Goal: Find specific page/section: Find specific page/section

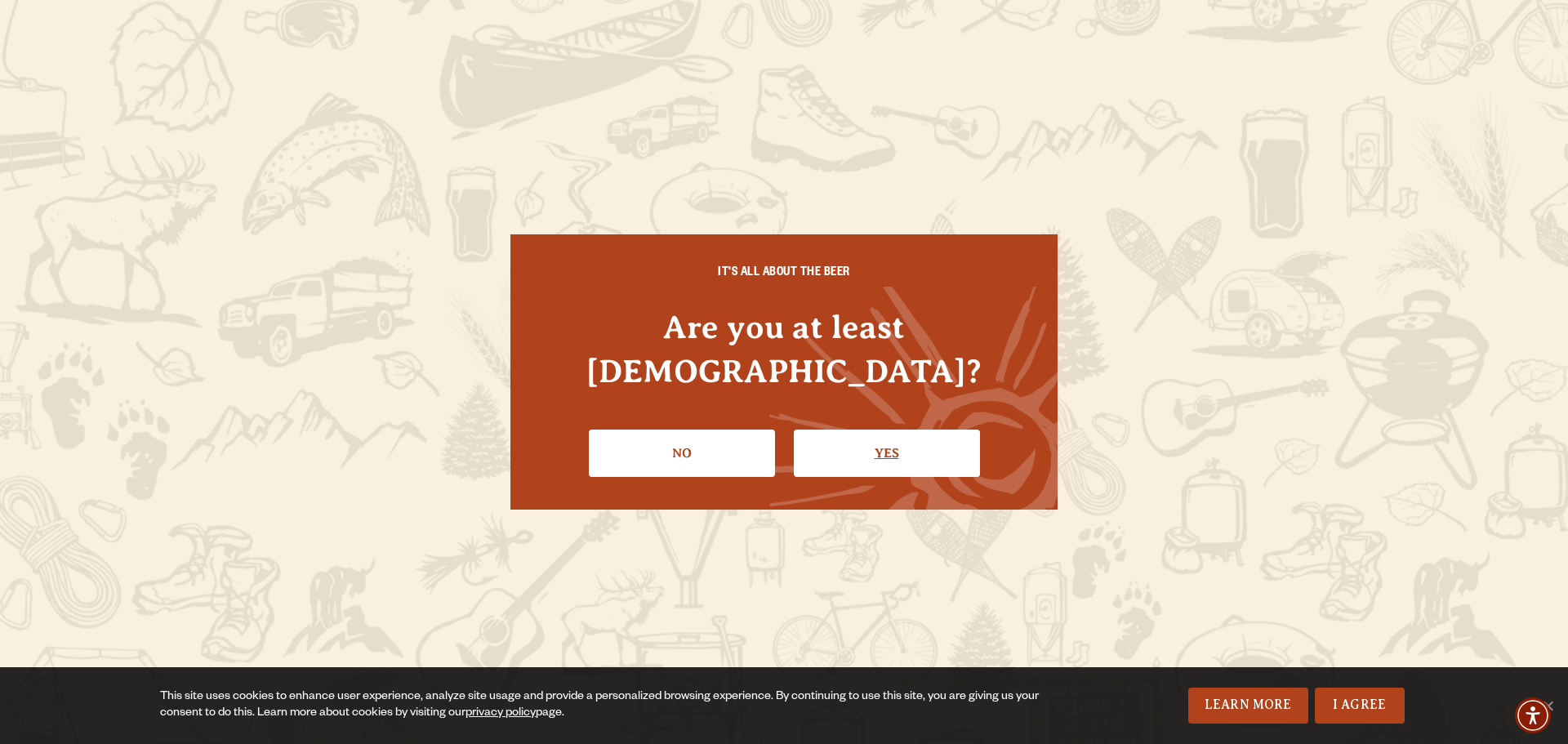
click at [871, 439] on link "Yes" at bounding box center [886, 453] width 186 height 47
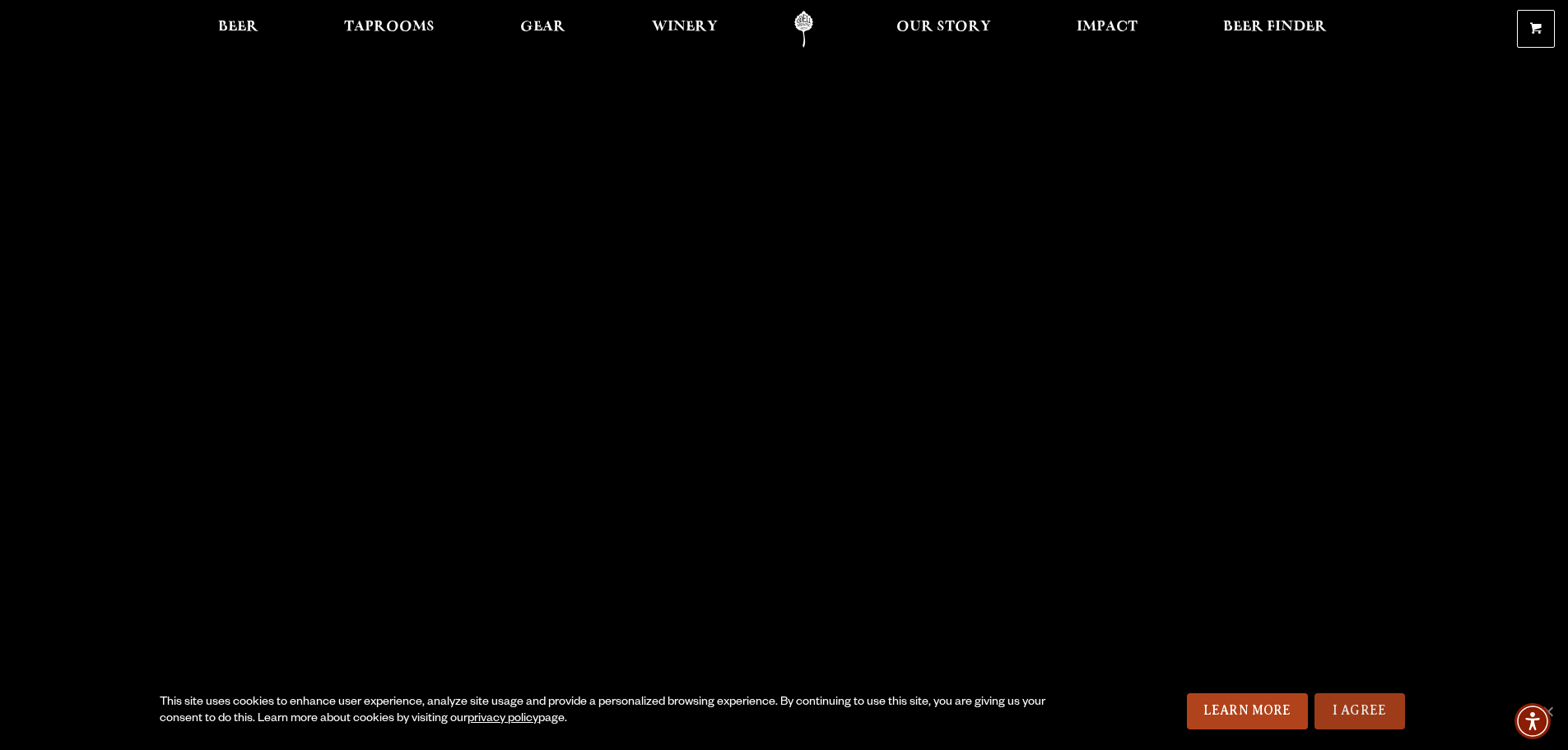
click at [1367, 703] on link "I Agree" at bounding box center [1359, 711] width 90 height 36
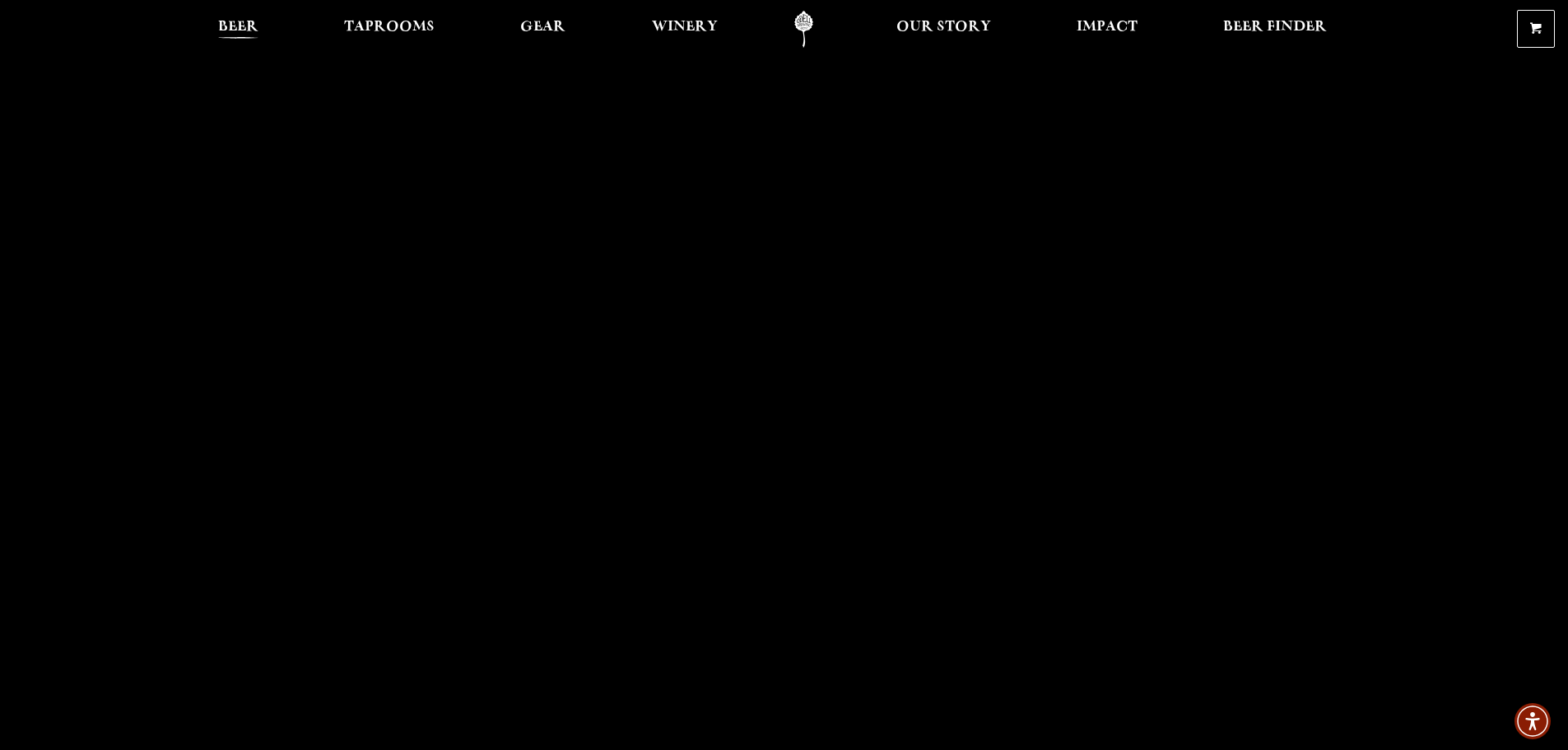
click at [240, 26] on span "Beer" at bounding box center [238, 27] width 40 height 13
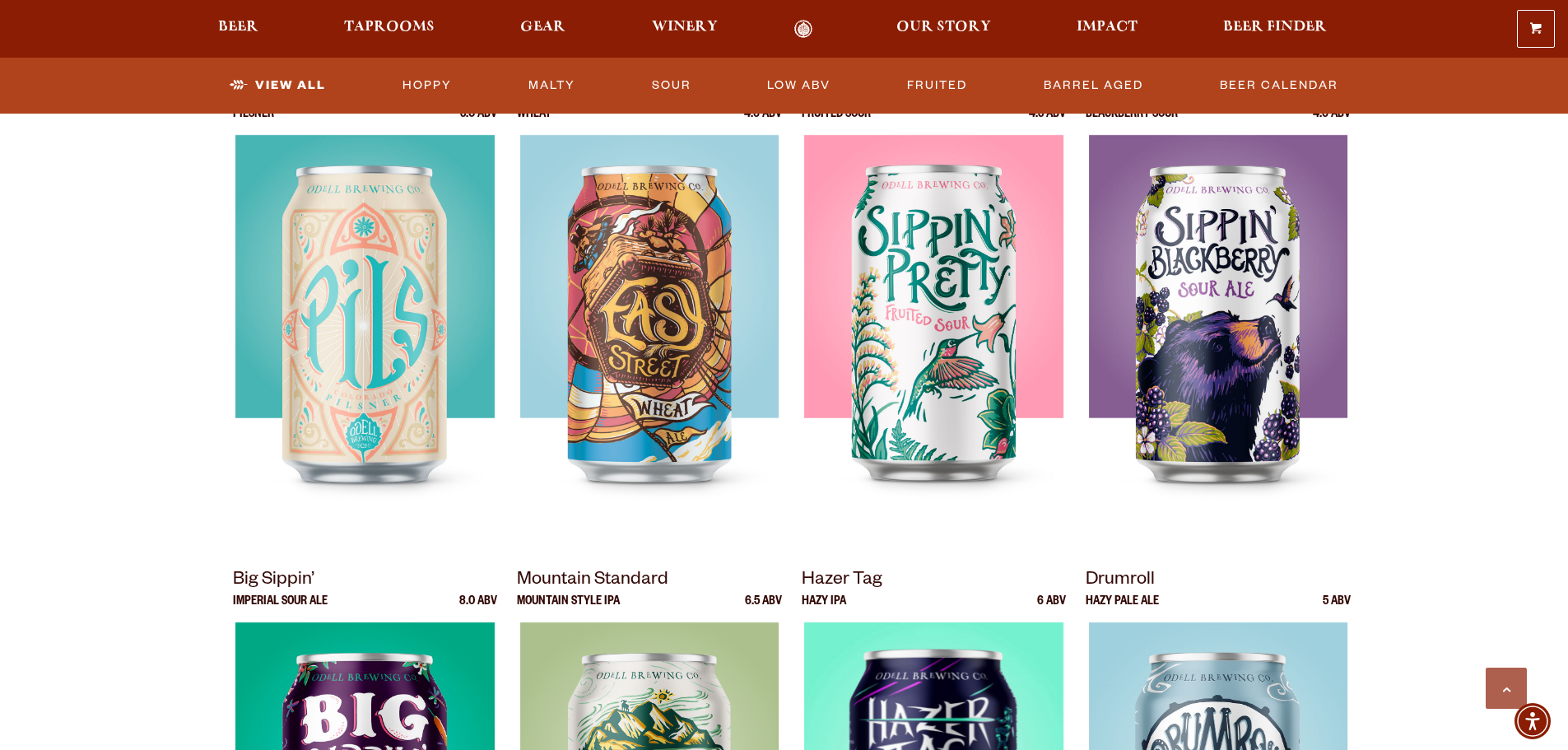
scroll to position [411, 0]
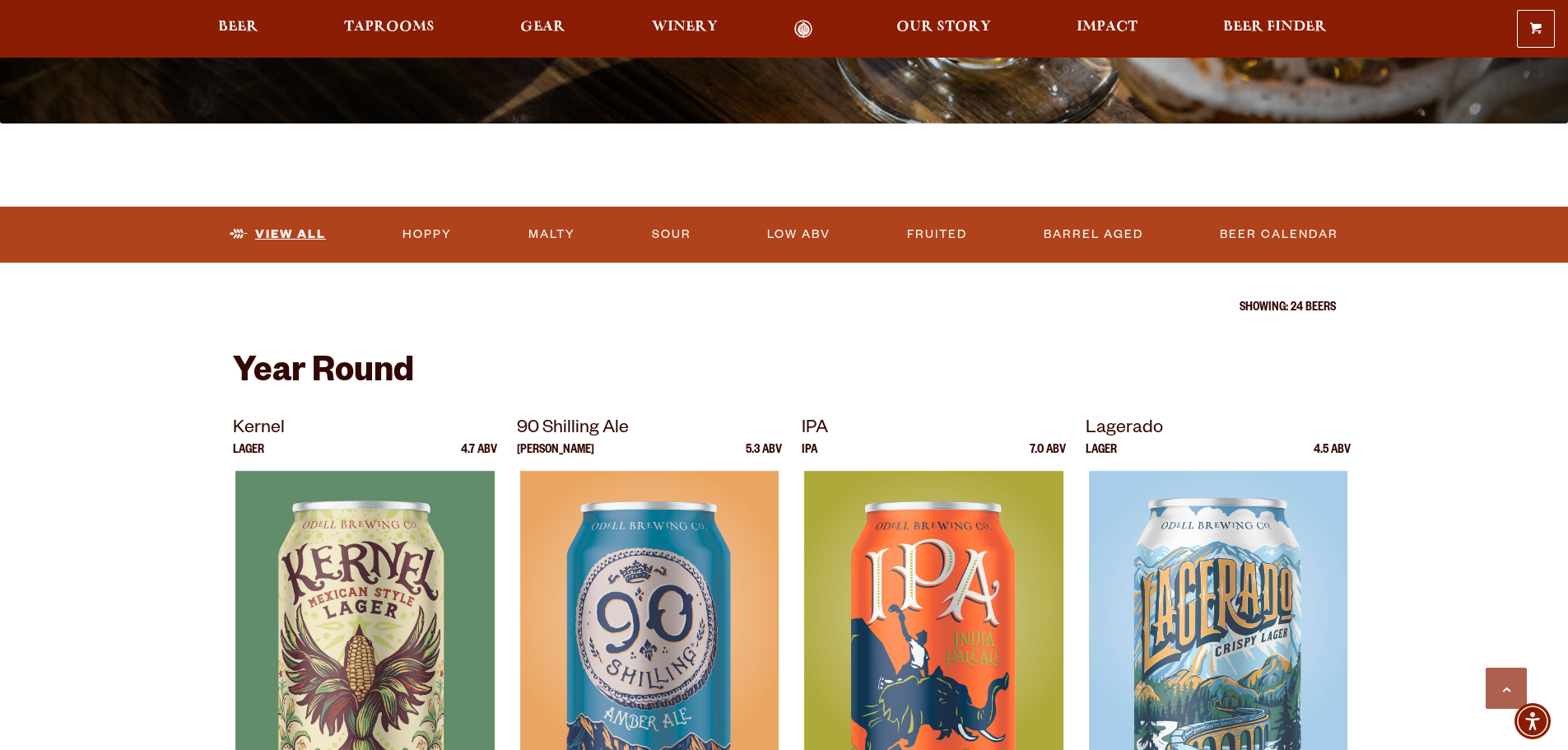
click at [301, 236] on link "View All" at bounding box center [277, 234] width 109 height 38
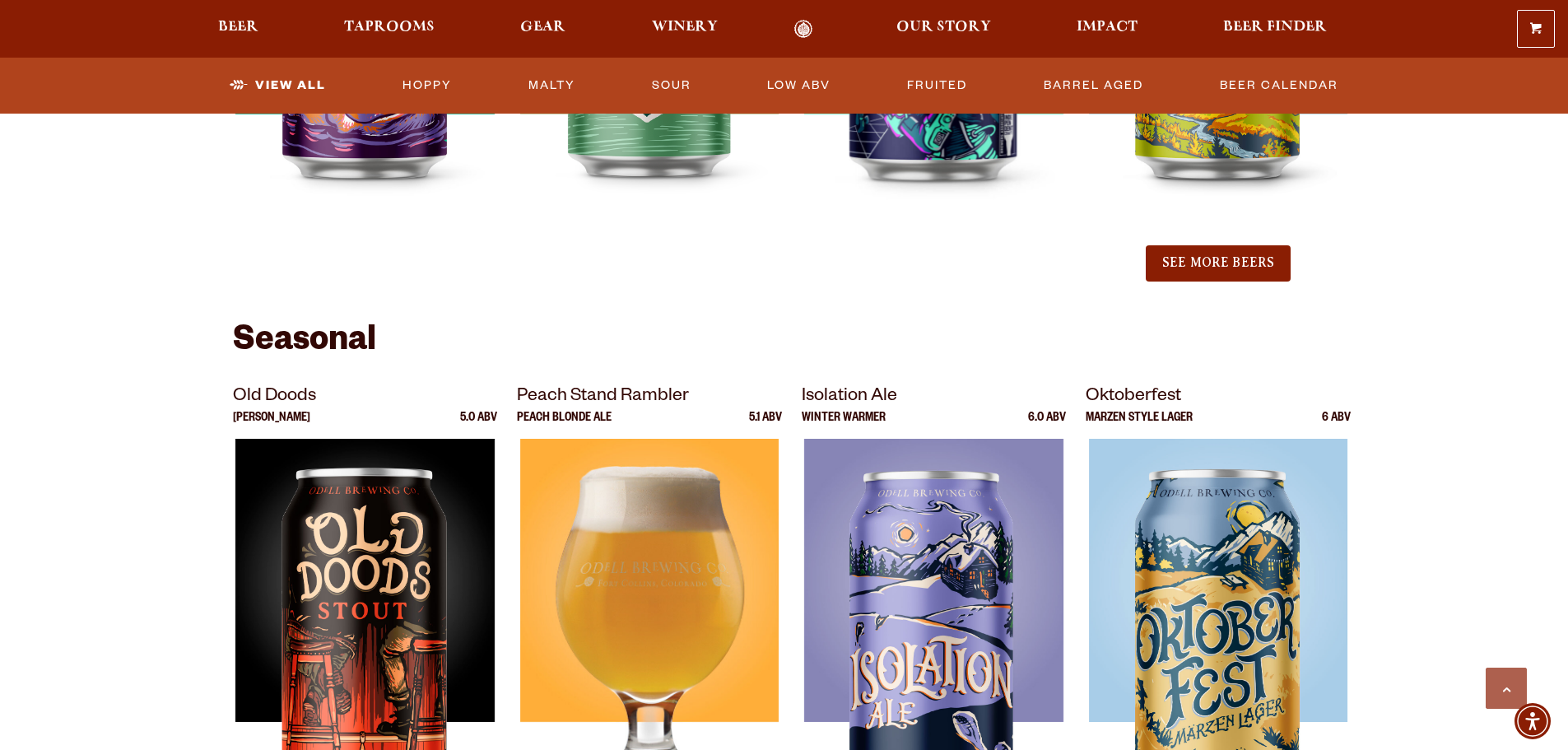
scroll to position [1977, 0]
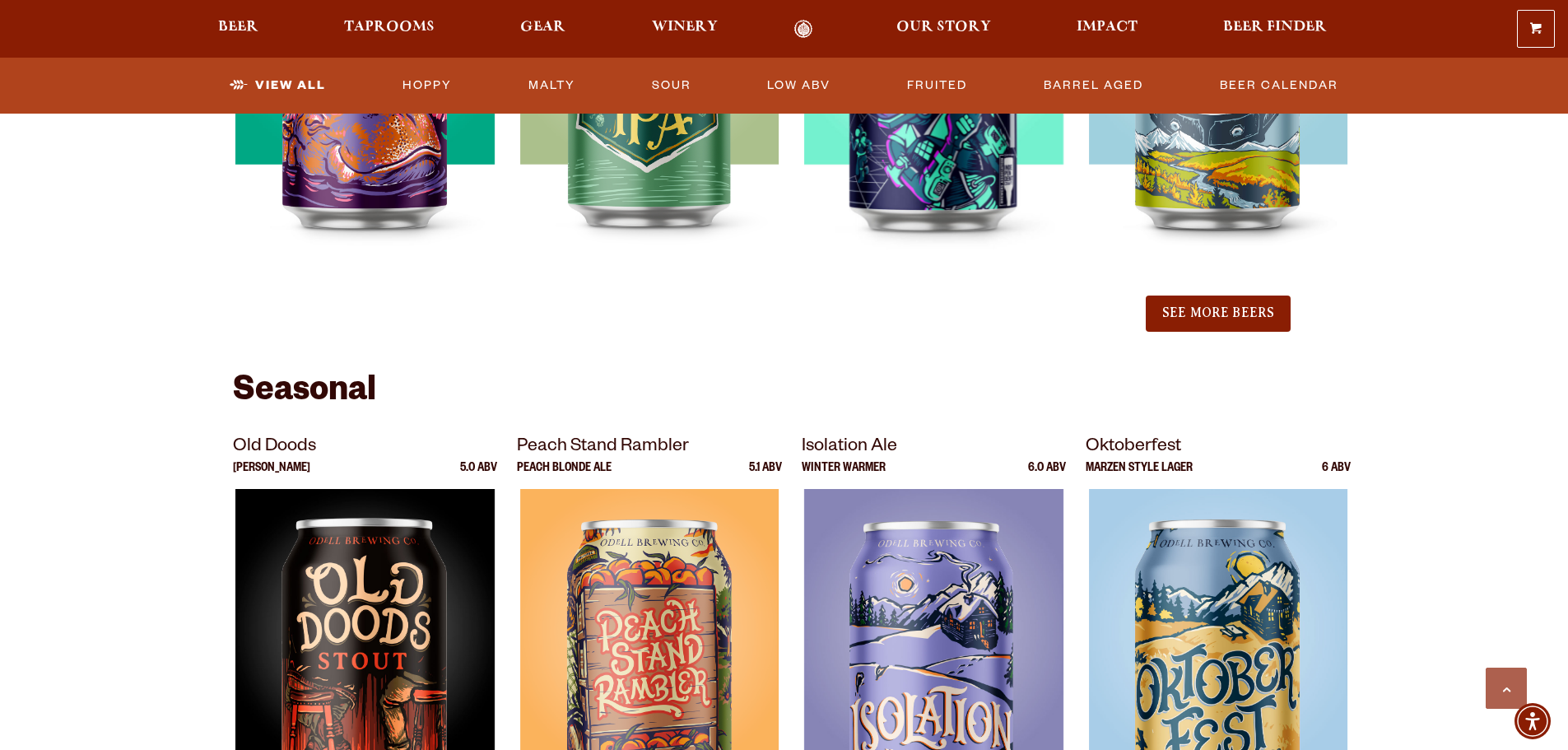
click at [1253, 322] on button "See More Beers" at bounding box center [1217, 313] width 144 height 36
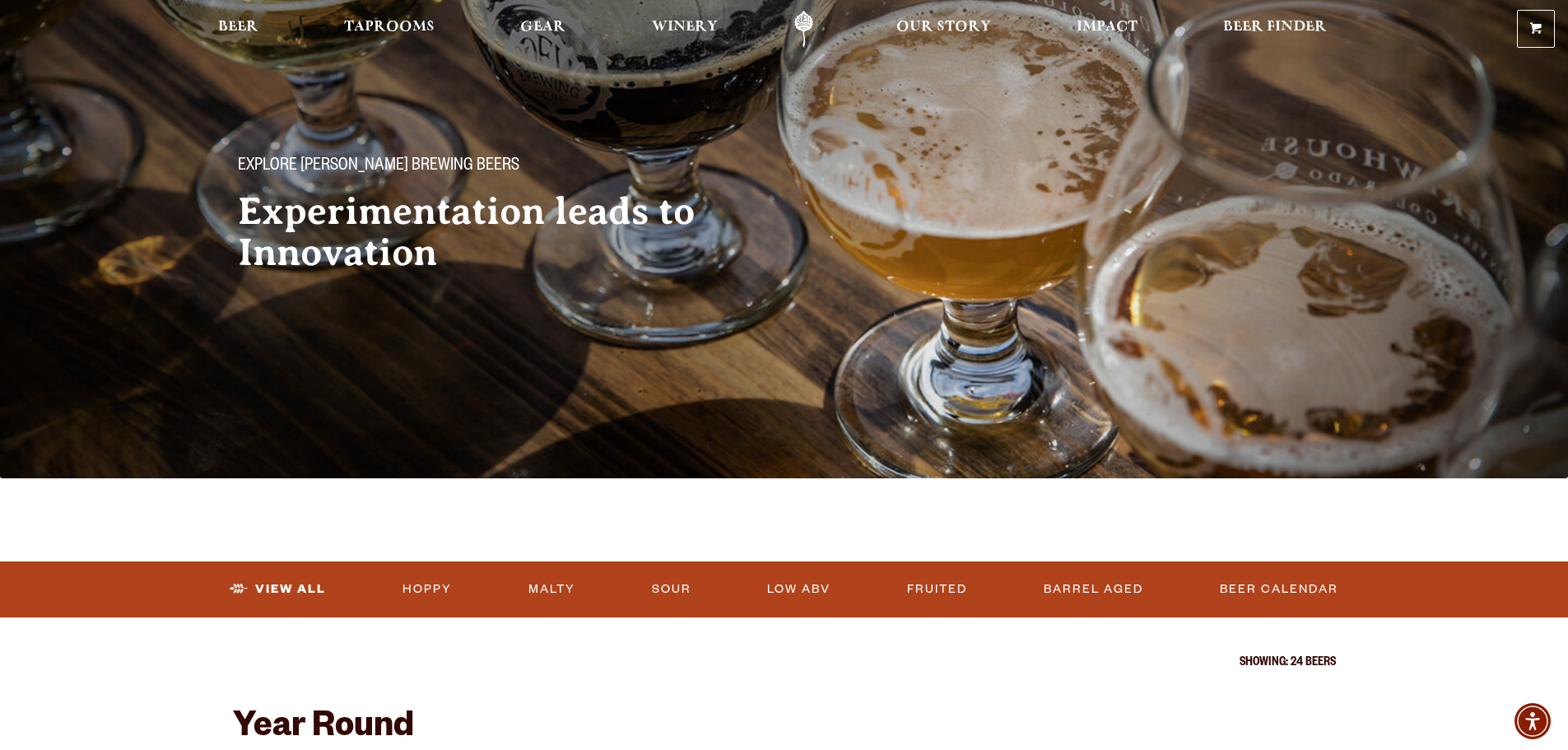
scroll to position [0, 0]
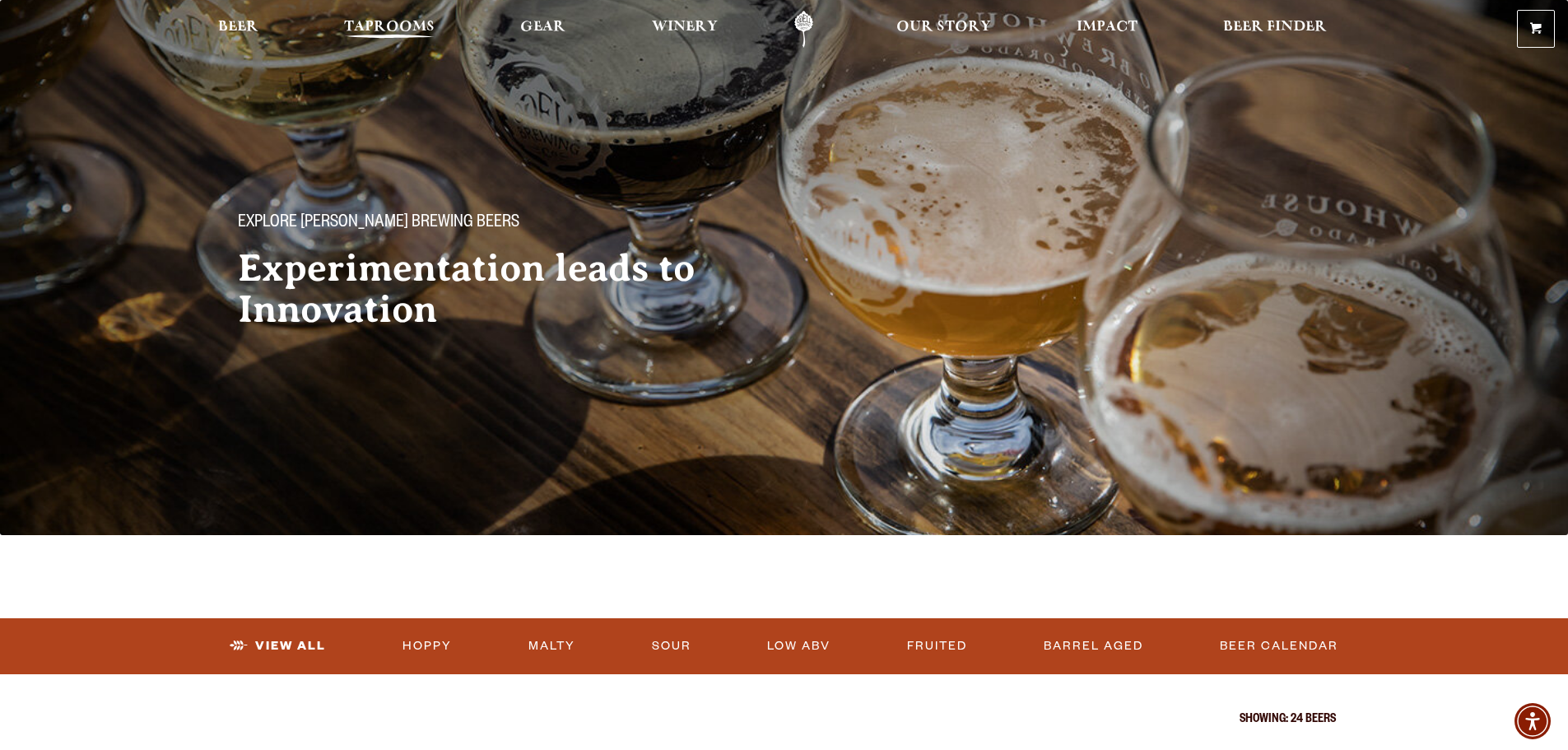
click at [366, 34] on span "Taprooms" at bounding box center [389, 27] width 90 height 13
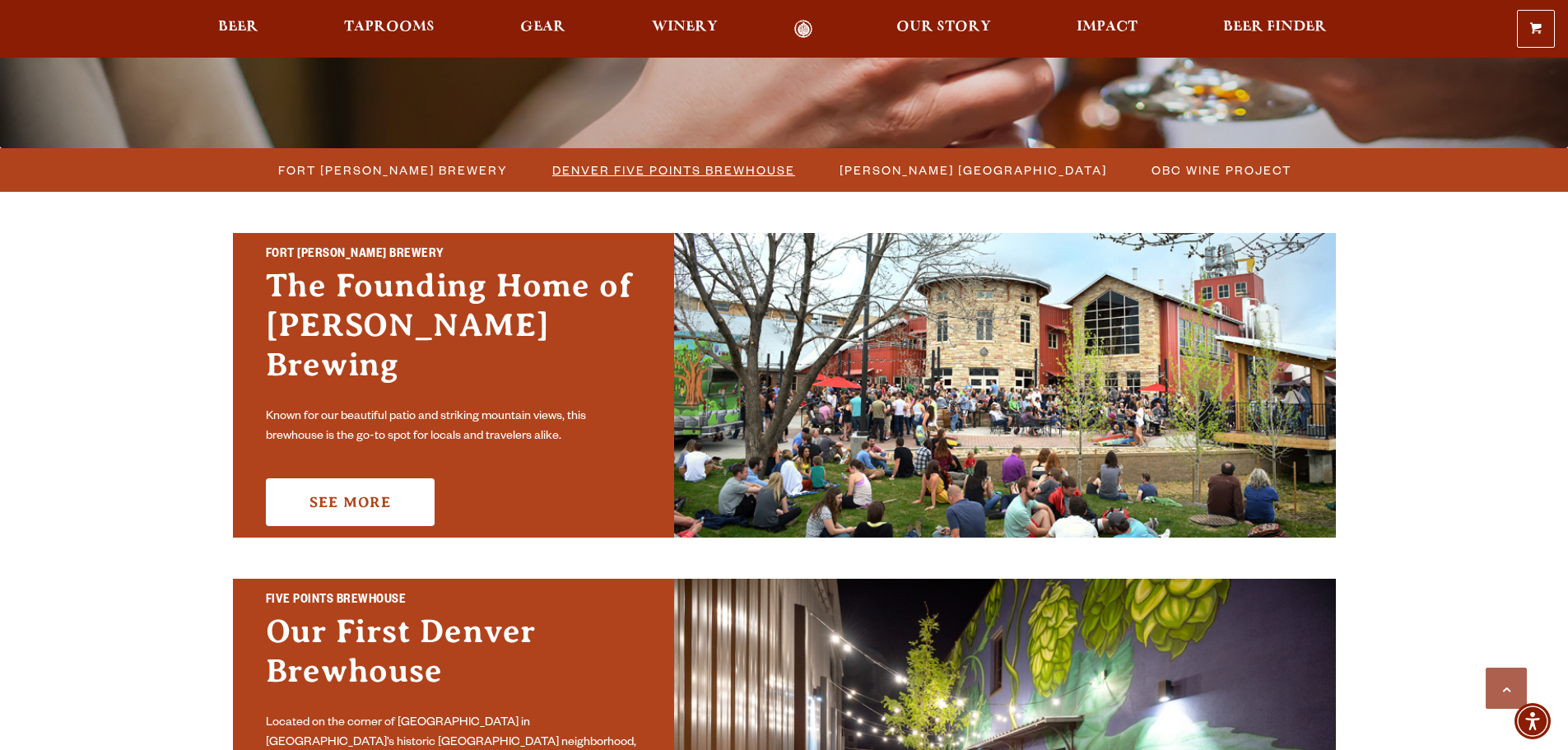
scroll to position [411, 0]
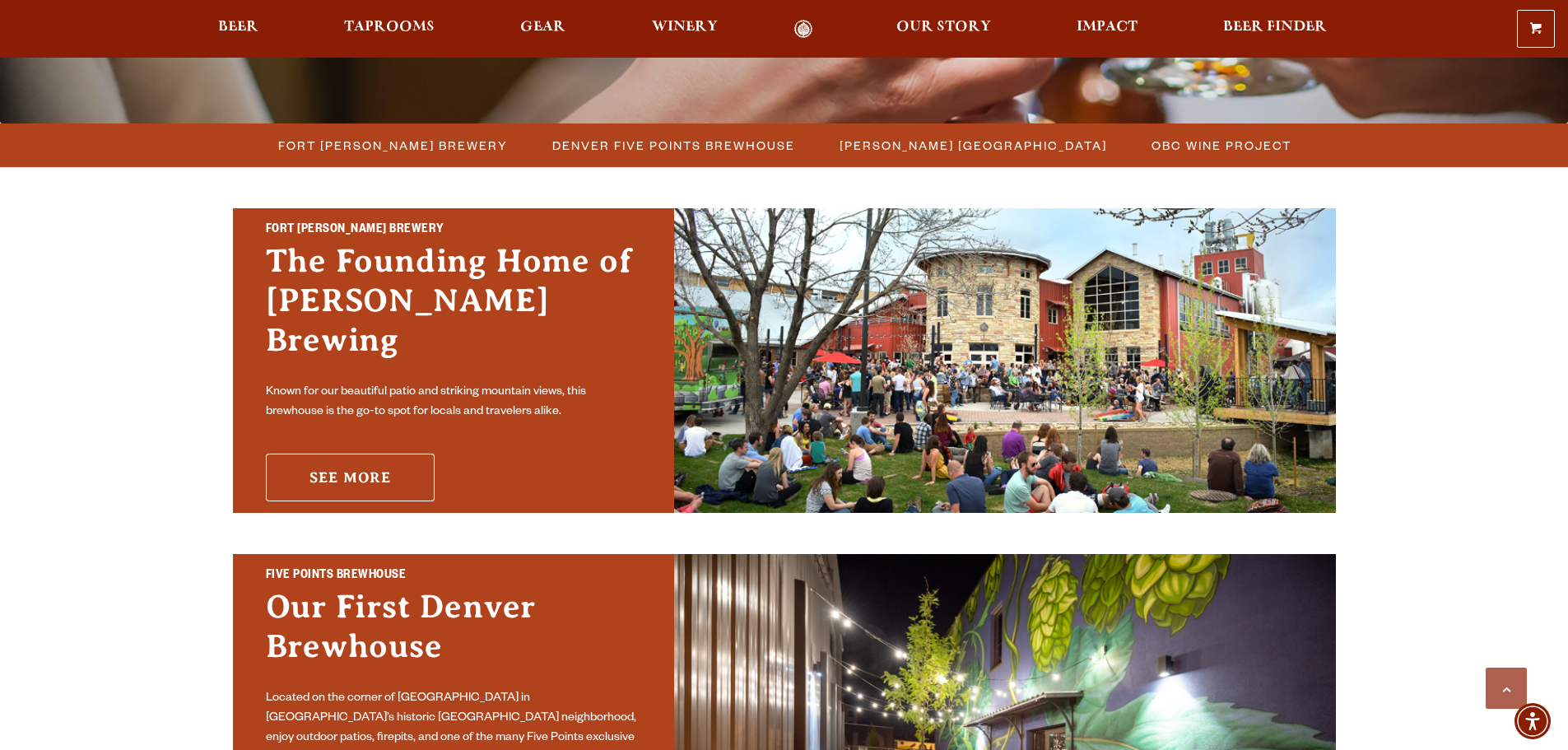
click at [371, 459] on link "See More" at bounding box center [350, 477] width 169 height 48
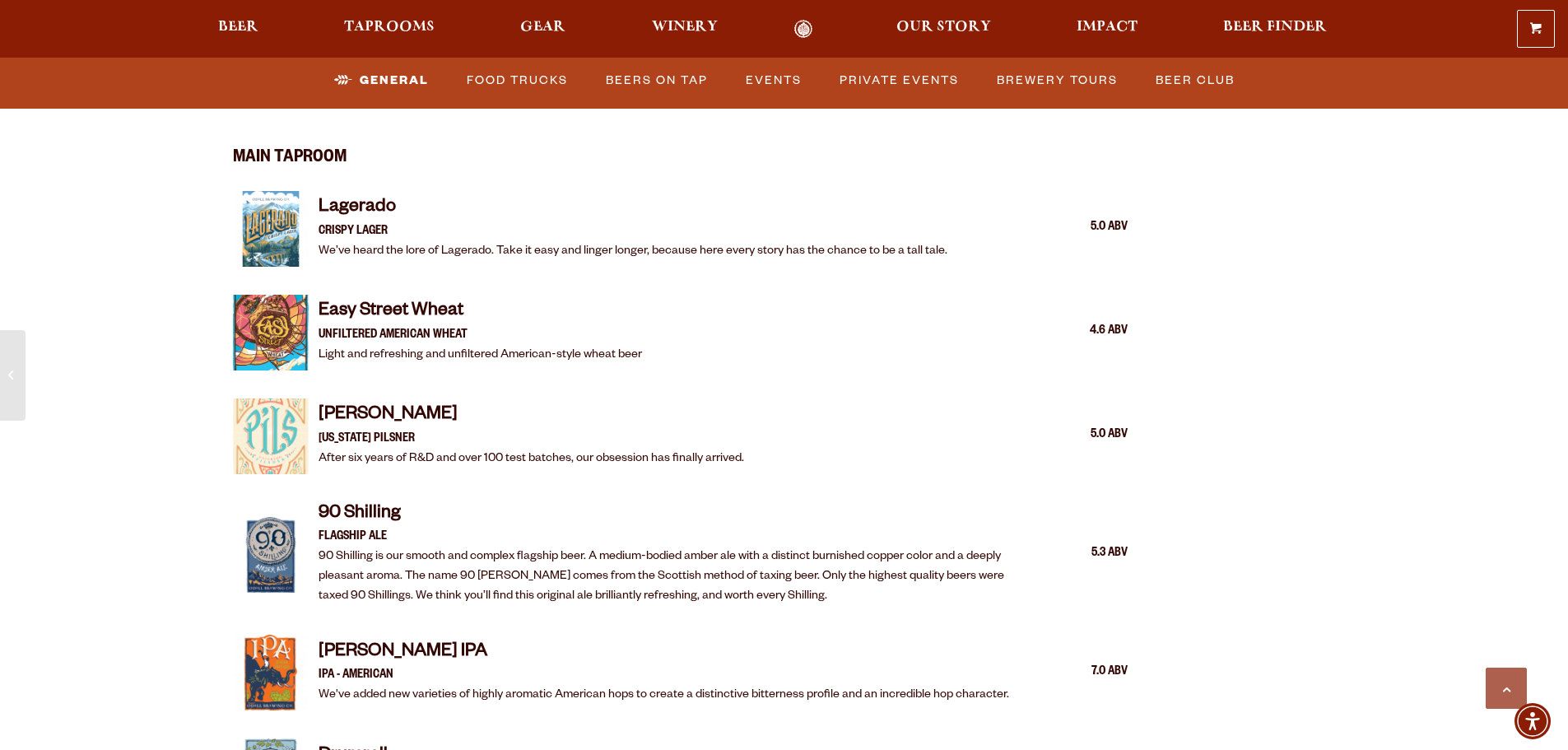
scroll to position [1647, 0]
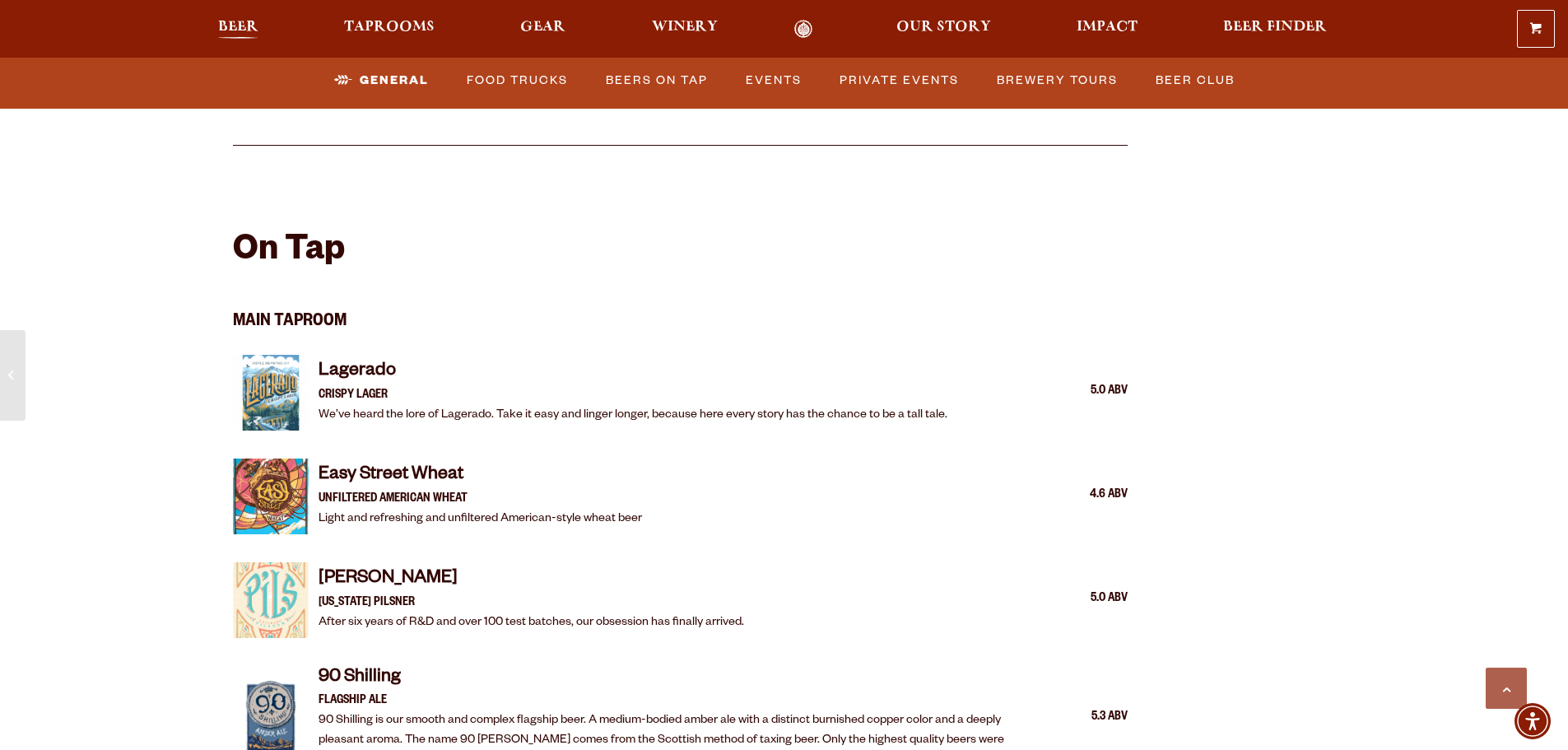
click at [243, 21] on span "Beer" at bounding box center [238, 27] width 40 height 13
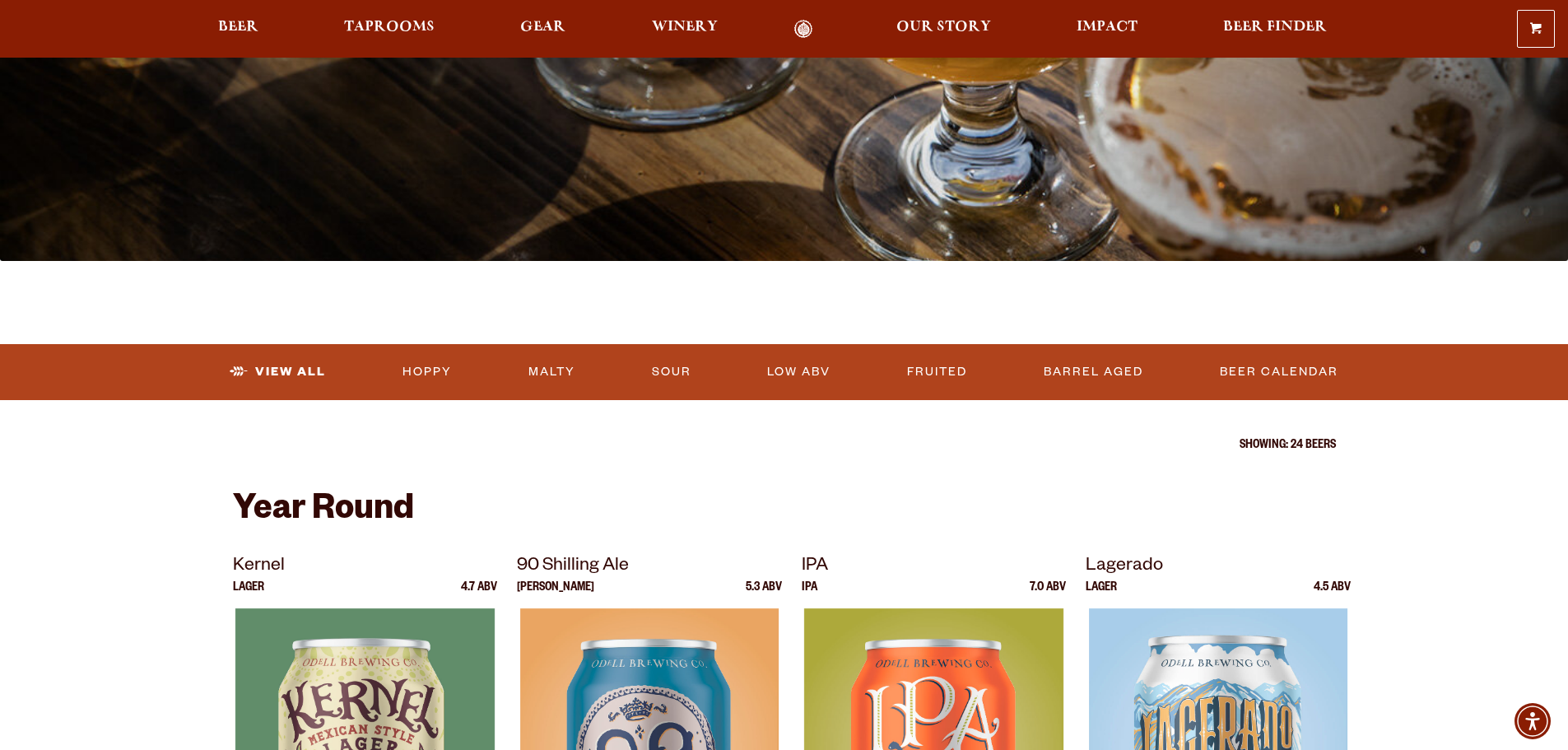
scroll to position [82, 0]
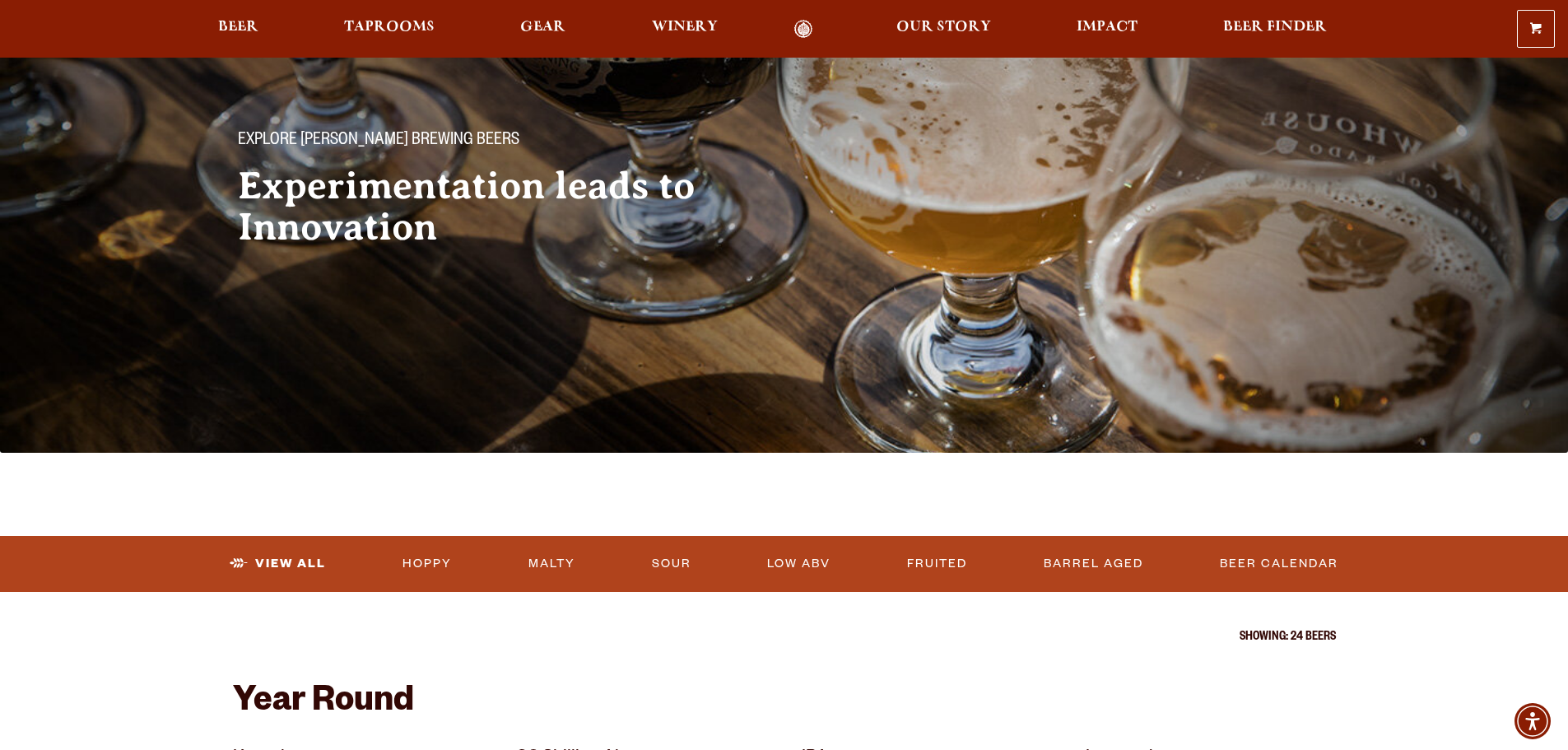
click at [367, 17] on div "0 Shopping Cart No products in the cart. Beer Taprooms Gear Winery Our Story Im…" at bounding box center [784, 29] width 1568 height 38
click at [375, 29] on span "Taprooms" at bounding box center [389, 27] width 90 height 13
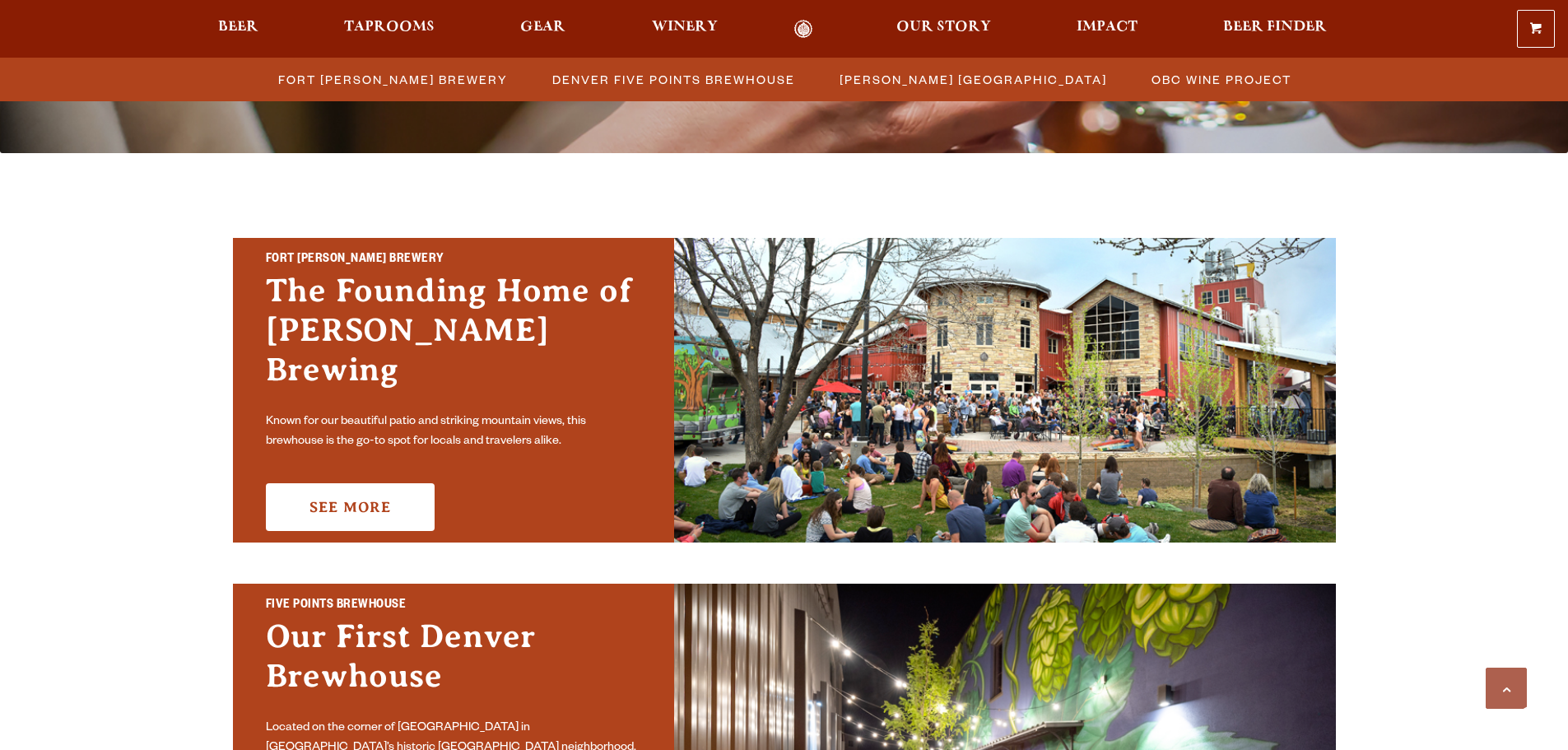
scroll to position [494, 0]
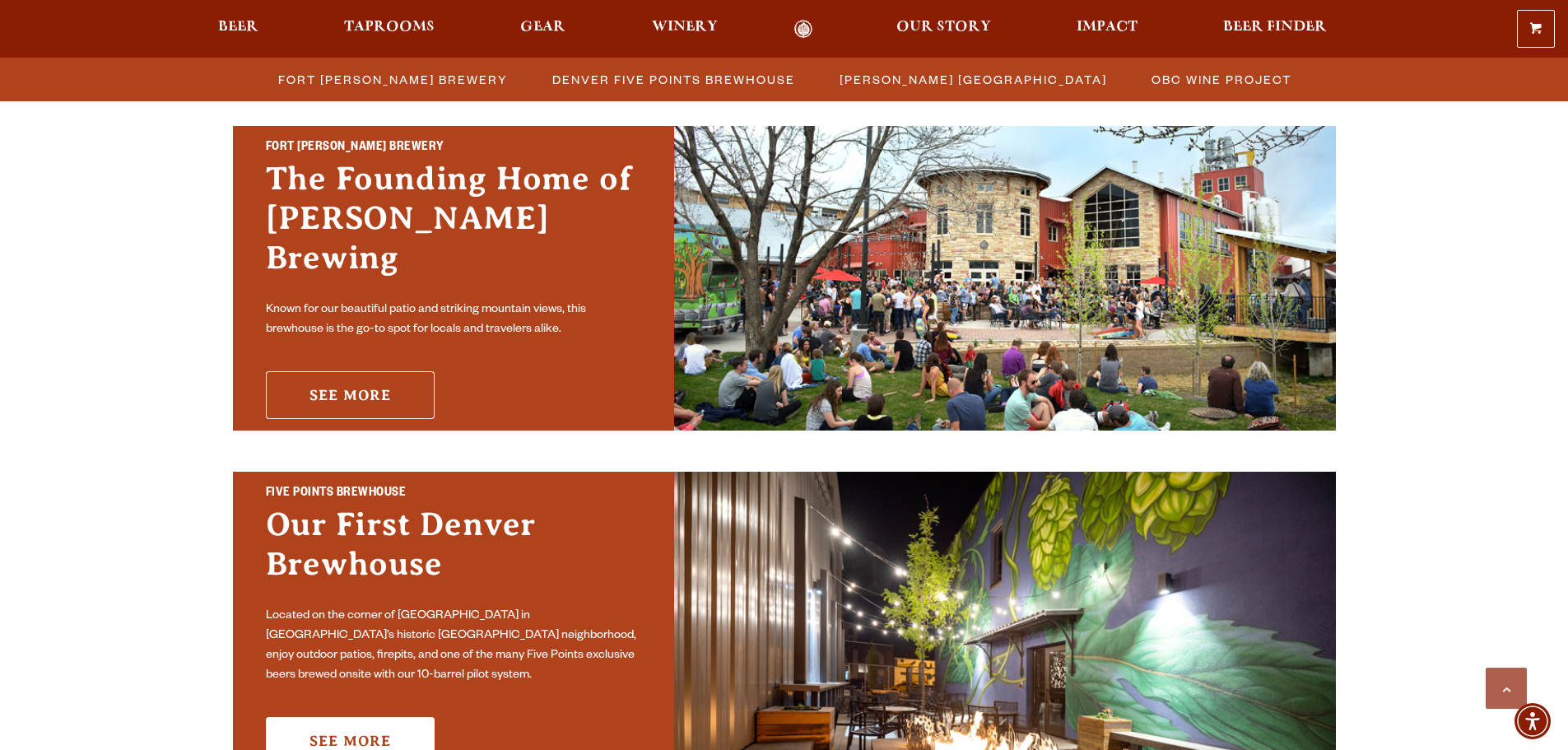
click at [316, 380] on link "See More" at bounding box center [350, 395] width 169 height 48
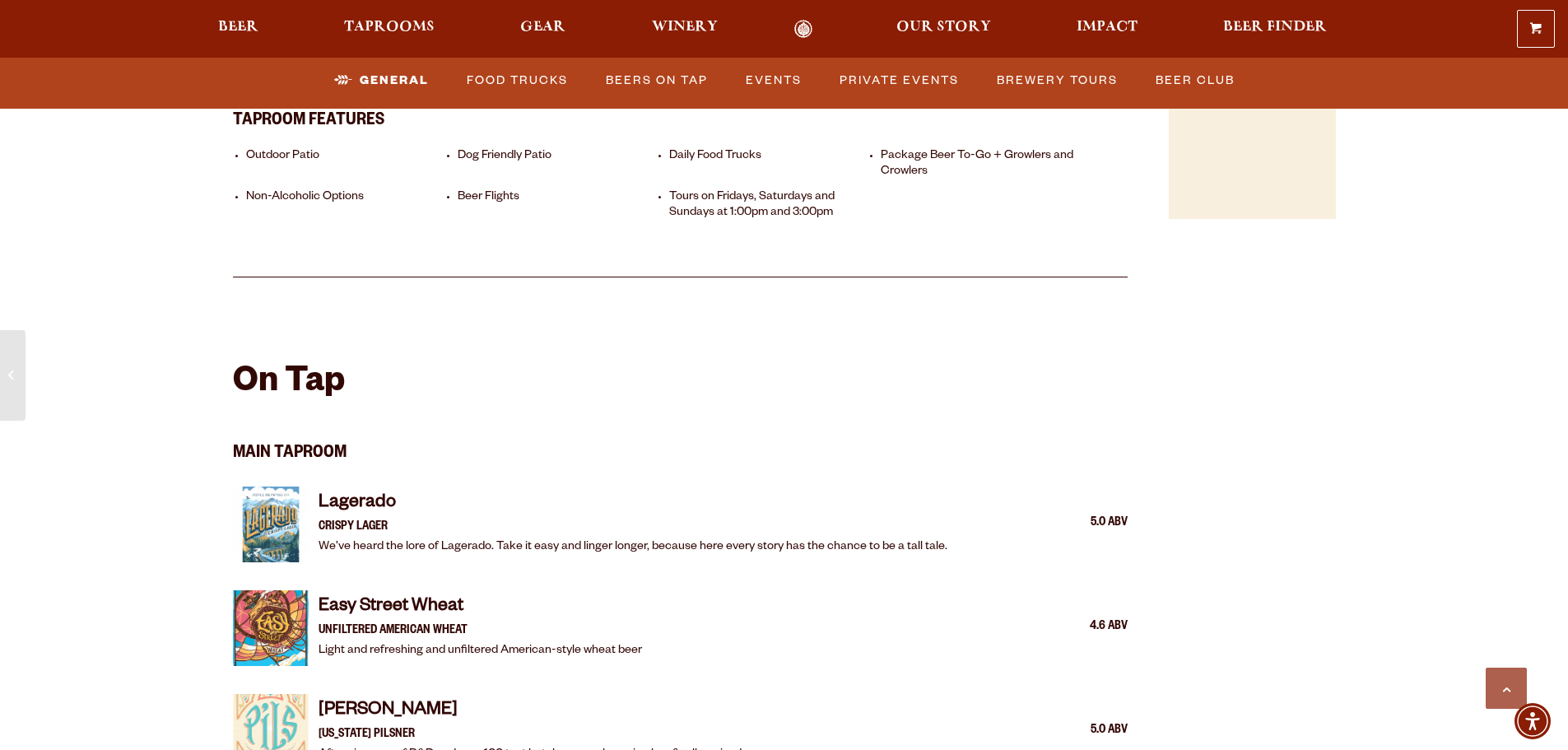
scroll to position [1318, 0]
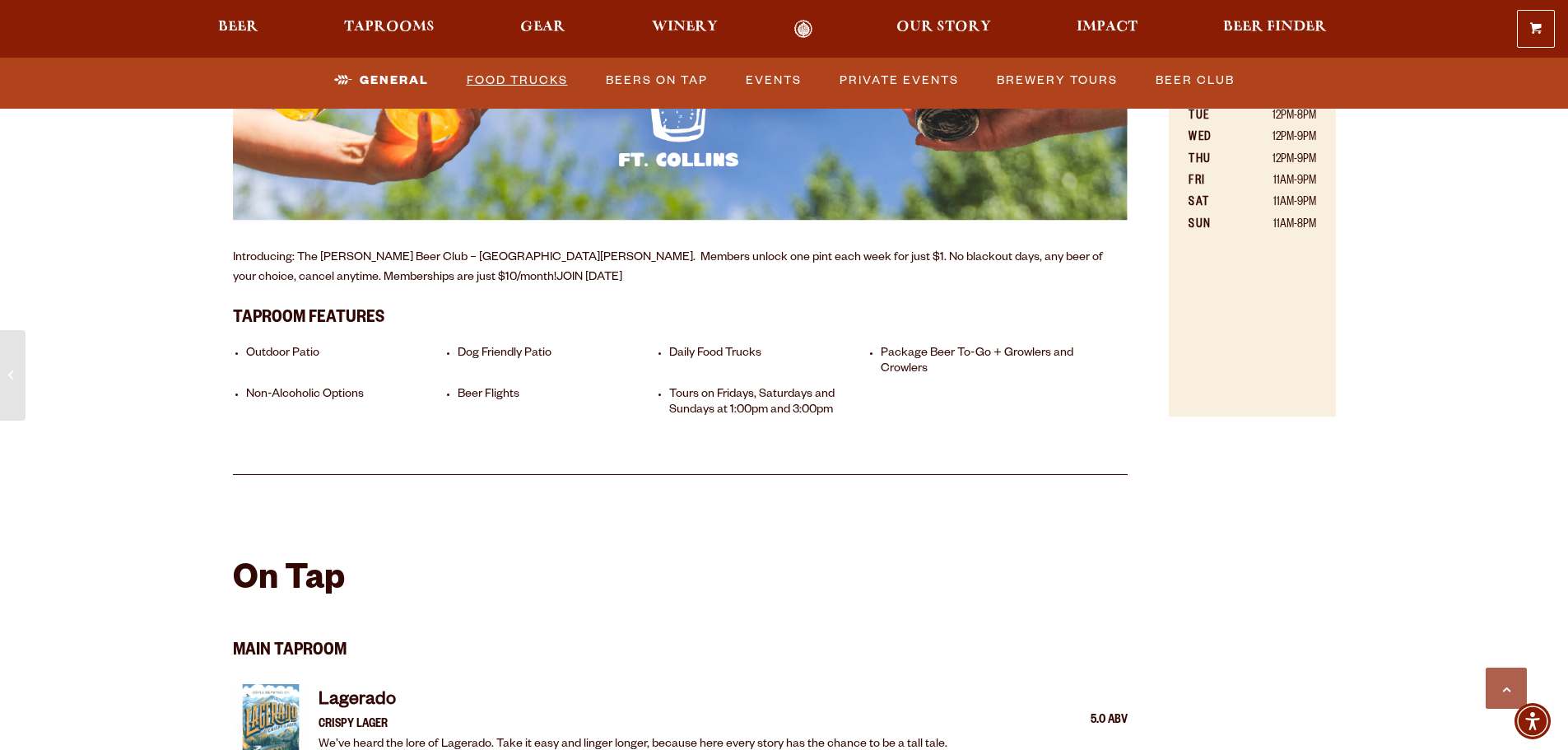
click at [514, 68] on link "Food Trucks" at bounding box center [517, 80] width 115 height 38
click at [506, 75] on link "Food Trucks" at bounding box center [503, 80] width 144 height 38
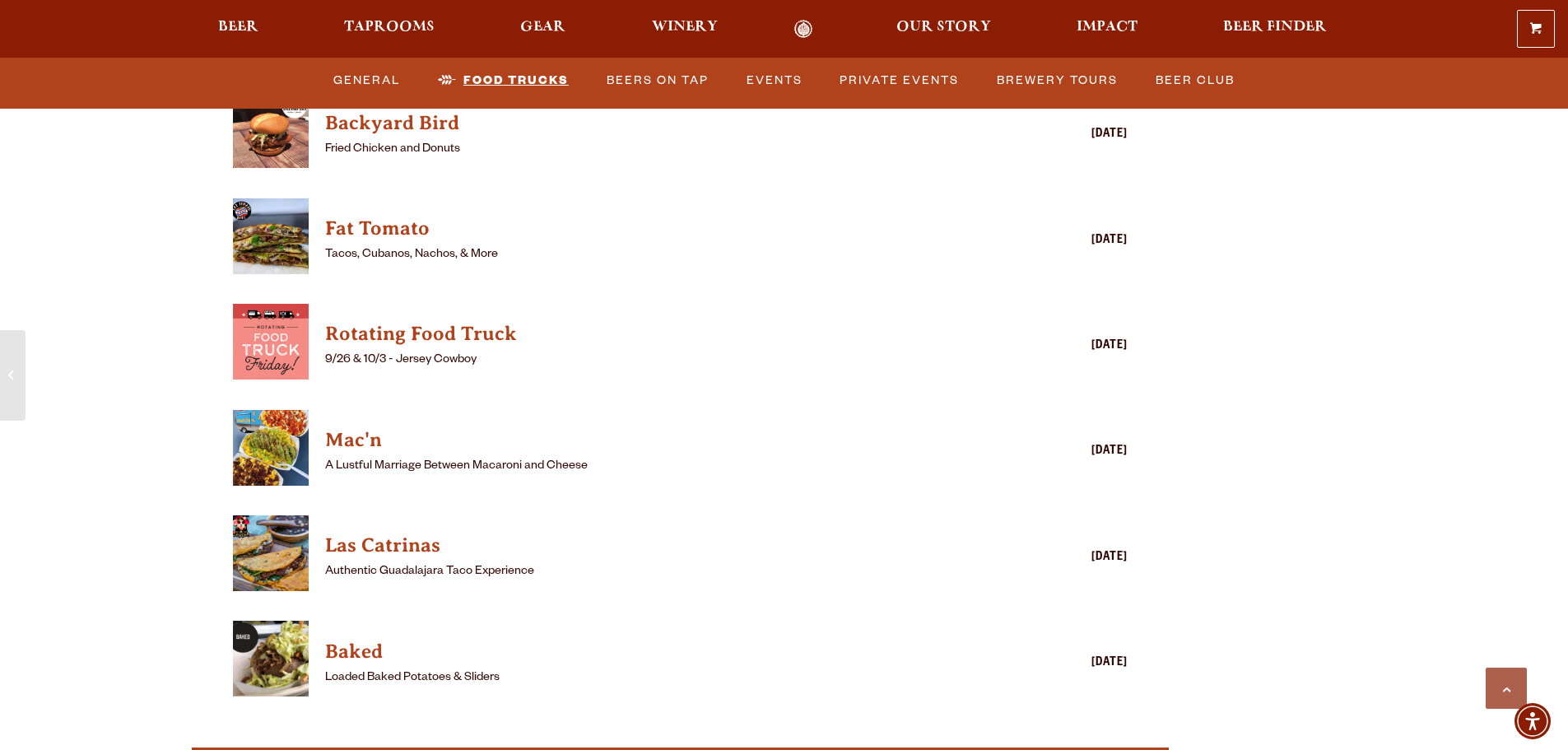
scroll to position [4530, 0]
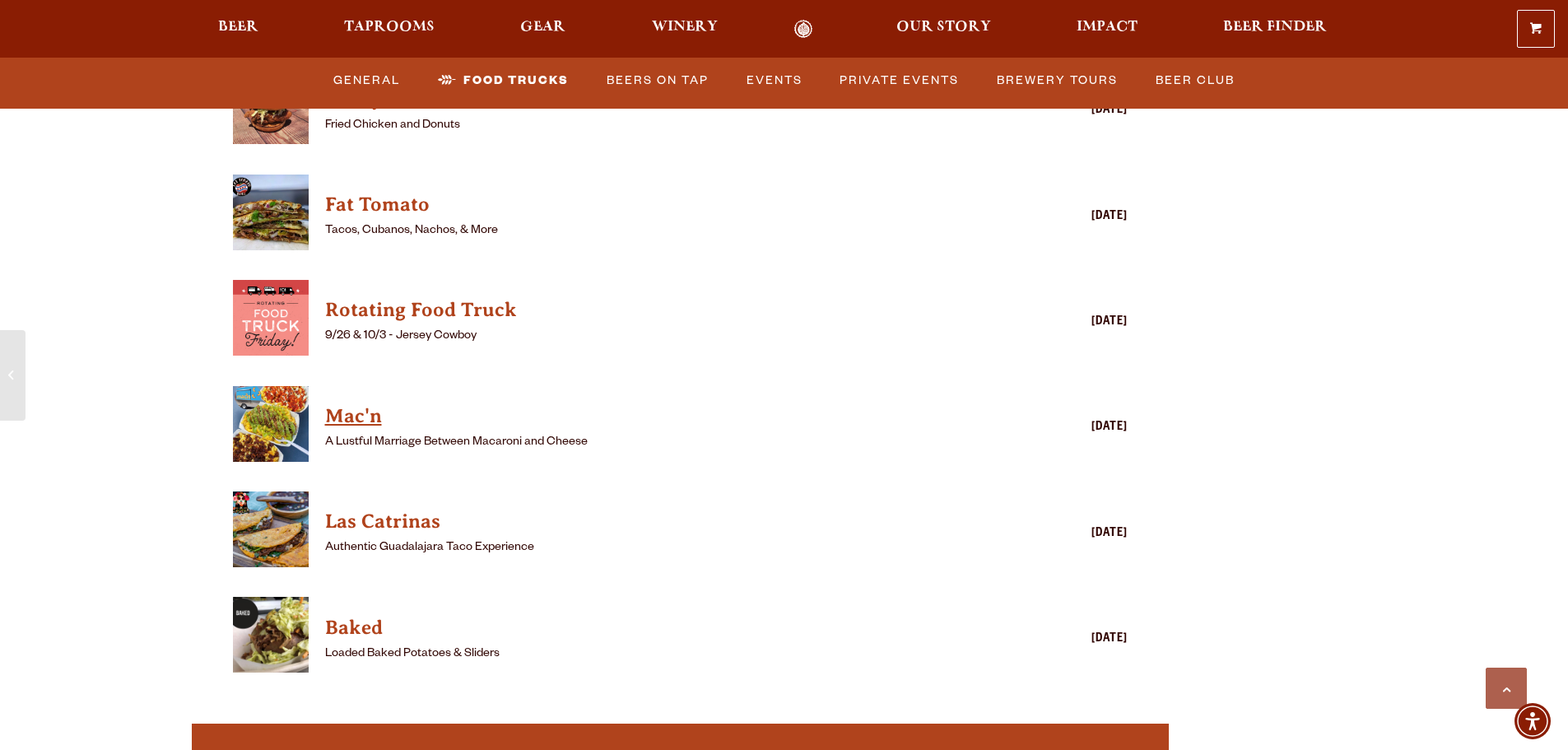
click at [341, 404] on h4 "Mac'n" at bounding box center [657, 417] width 664 height 26
click at [360, 509] on h4 "Las Catrinas" at bounding box center [657, 522] width 664 height 26
